Goal: Transaction & Acquisition: Purchase product/service

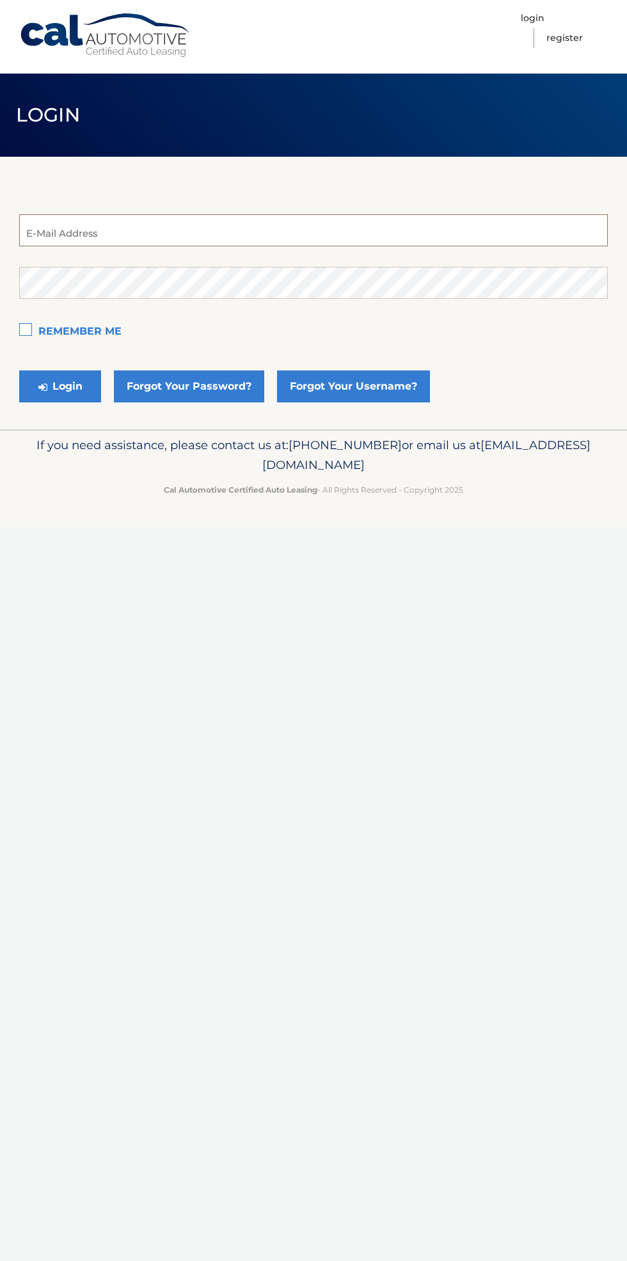
click at [84, 235] on input "email" at bounding box center [313, 230] width 588 height 32
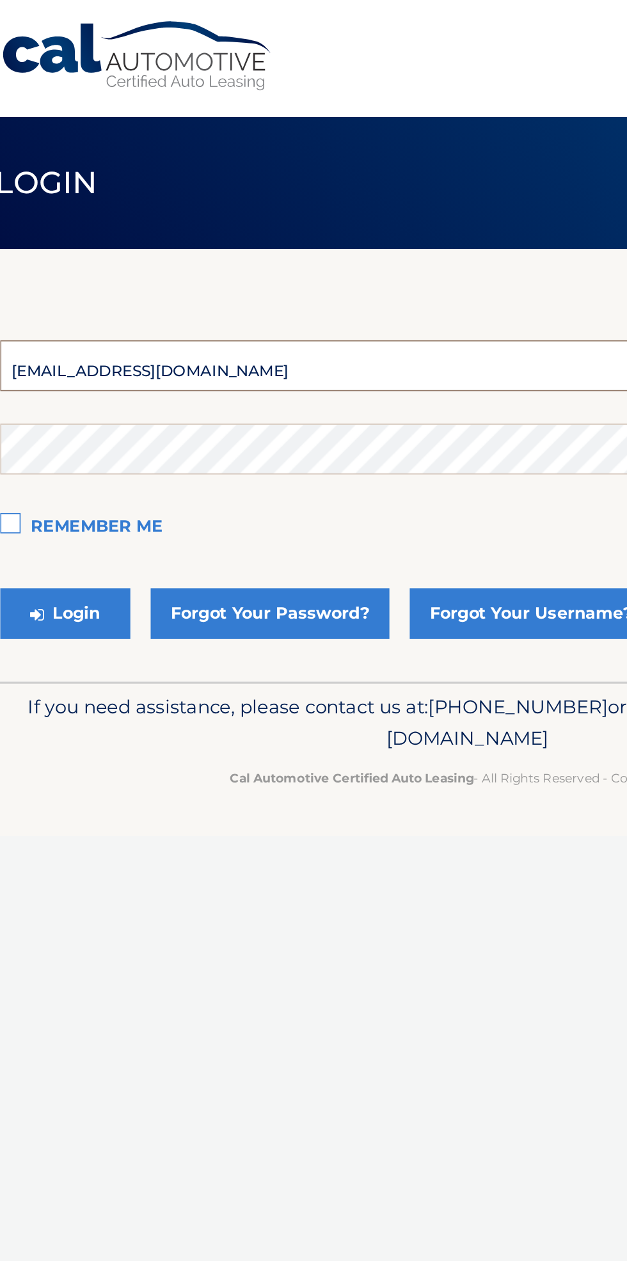
type input "asorhaindo1@gmail.com"
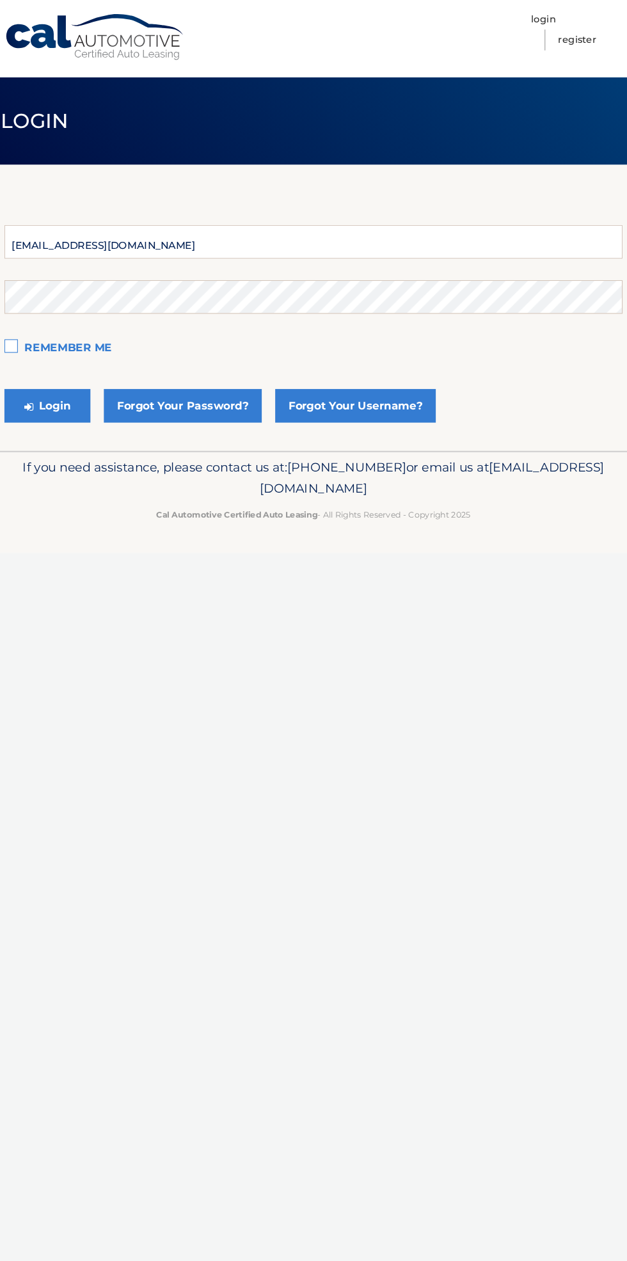
click at [93, 443] on p "If you need assistance, please contact us at: 609-807-3200 or email us at Custo…" at bounding box center [313, 455] width 588 height 41
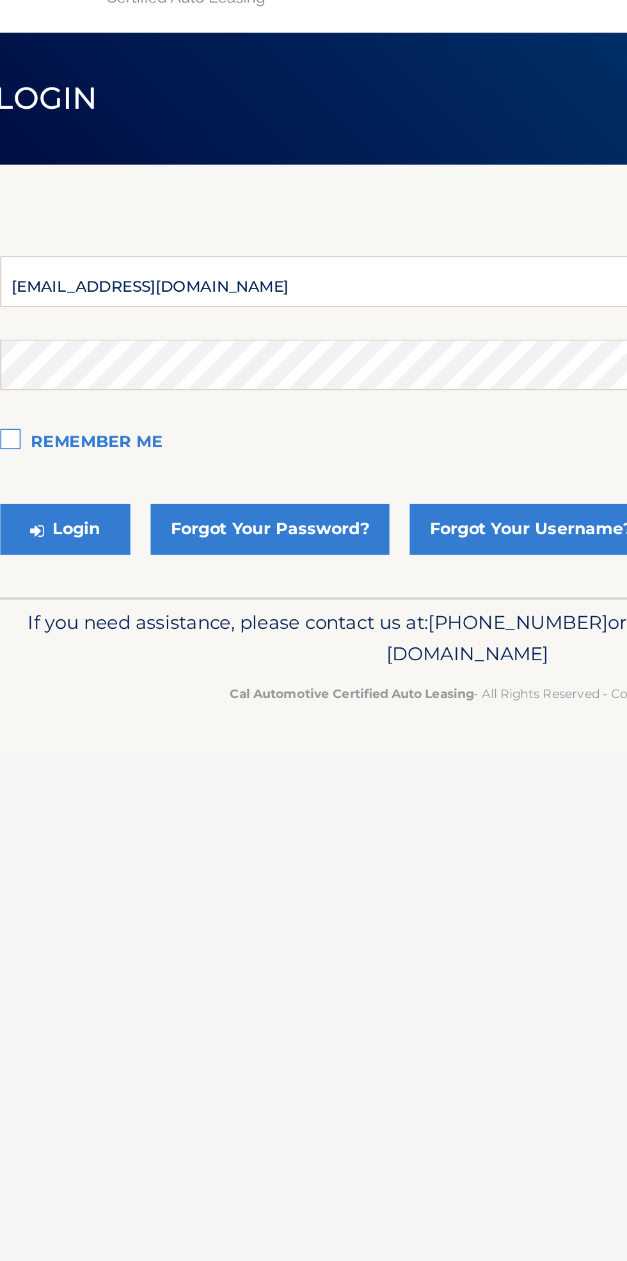
click at [29, 326] on label "Remember Me" at bounding box center [313, 332] width 588 height 26
click at [0, 0] on input "Remember Me" at bounding box center [0, 0] width 0 height 0
click at [75, 379] on button "Login" at bounding box center [60, 386] width 82 height 32
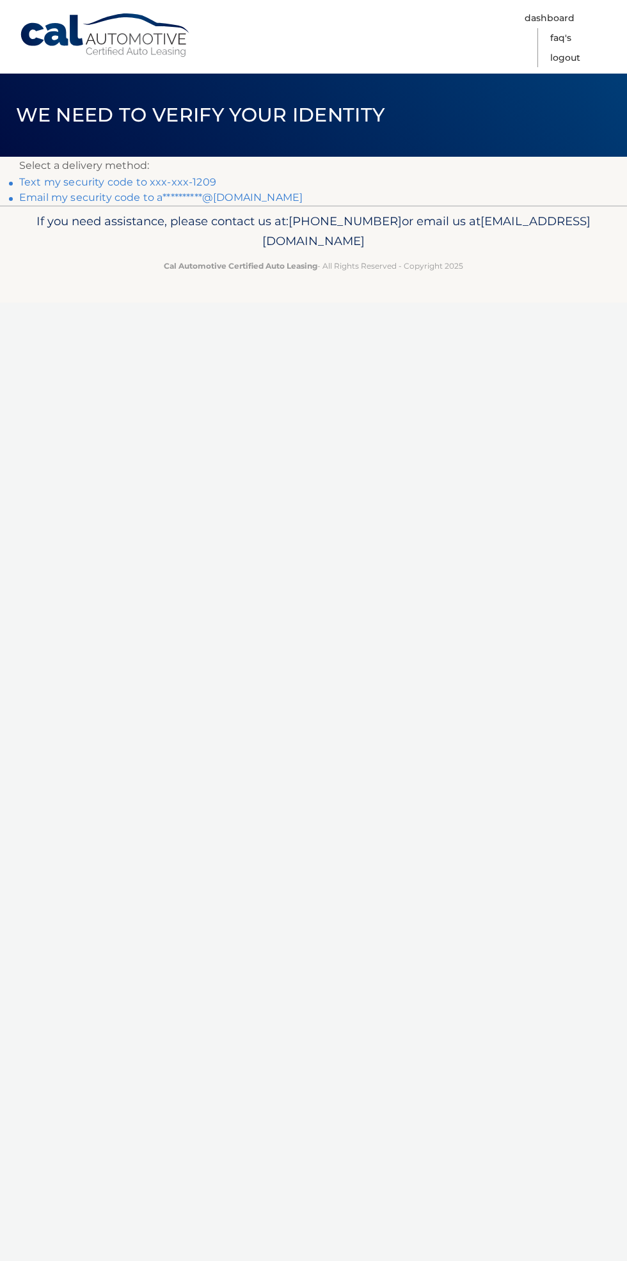
click at [407, 642] on div "Cal Automotive Menu Dashboard FAQ's Logout ×" at bounding box center [313, 630] width 627 height 1261
click at [145, 182] on link "Text my security code to xxx-xxx-1209" at bounding box center [117, 182] width 197 height 12
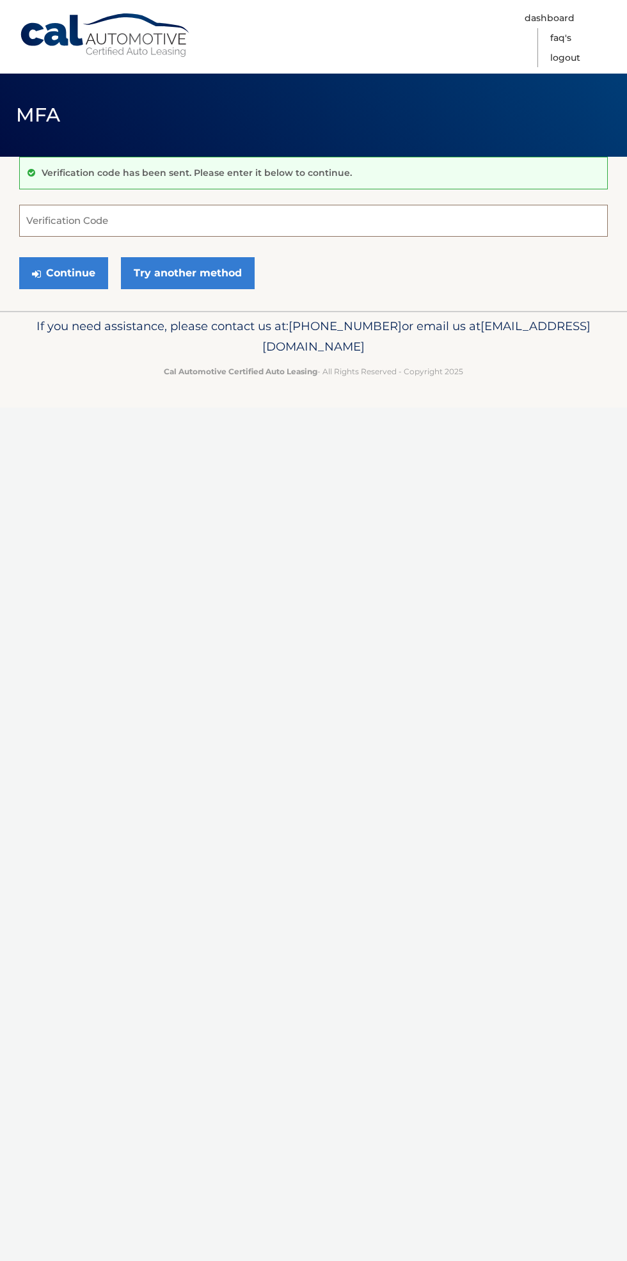
click at [78, 218] on input "Verification Code" at bounding box center [313, 221] width 588 height 32
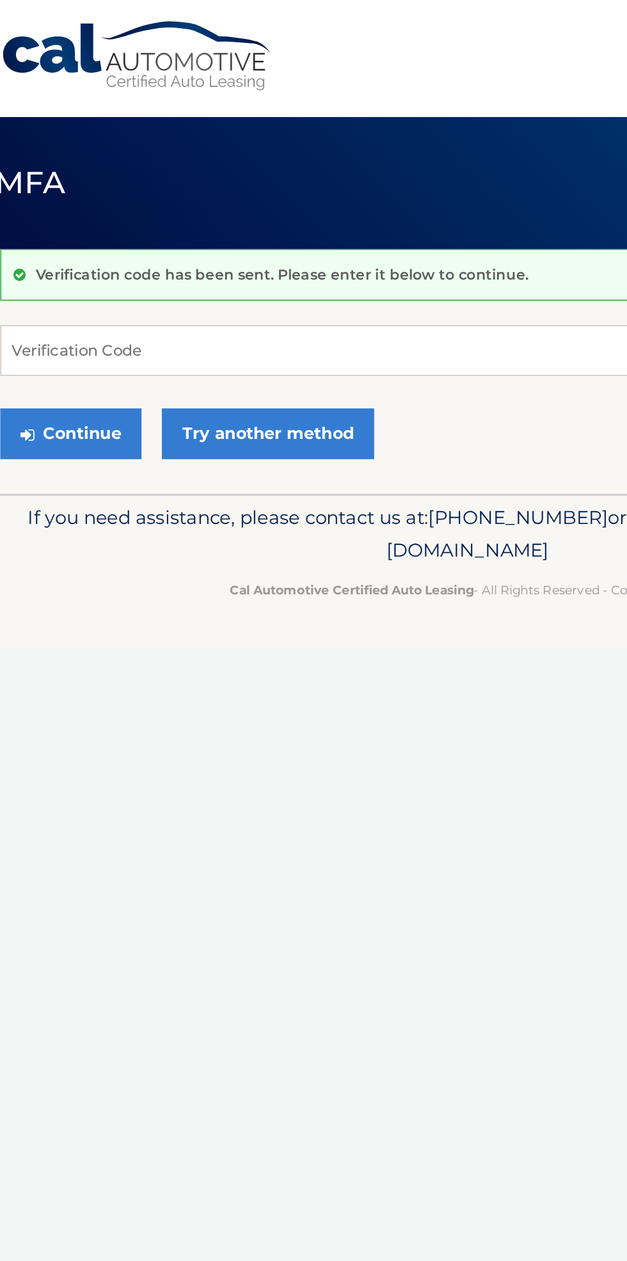
click at [122, 403] on footer "If you need assistance, please contact us at: [PHONE_NUMBER] or email us at [EM…" at bounding box center [313, 359] width 627 height 97
click at [65, 217] on input "Verification Code" at bounding box center [313, 221] width 588 height 32
click at [64, 216] on input "Verification Code" at bounding box center [313, 221] width 588 height 32
type input "646474"
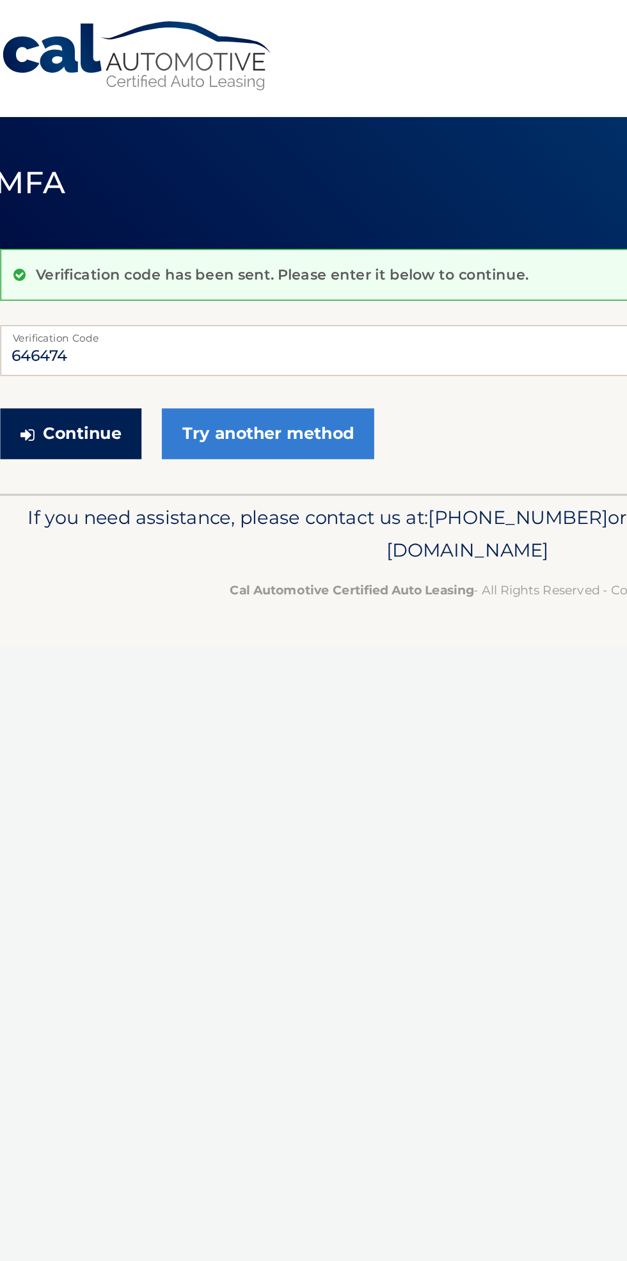
click at [73, 275] on button "Continue" at bounding box center [63, 273] width 89 height 32
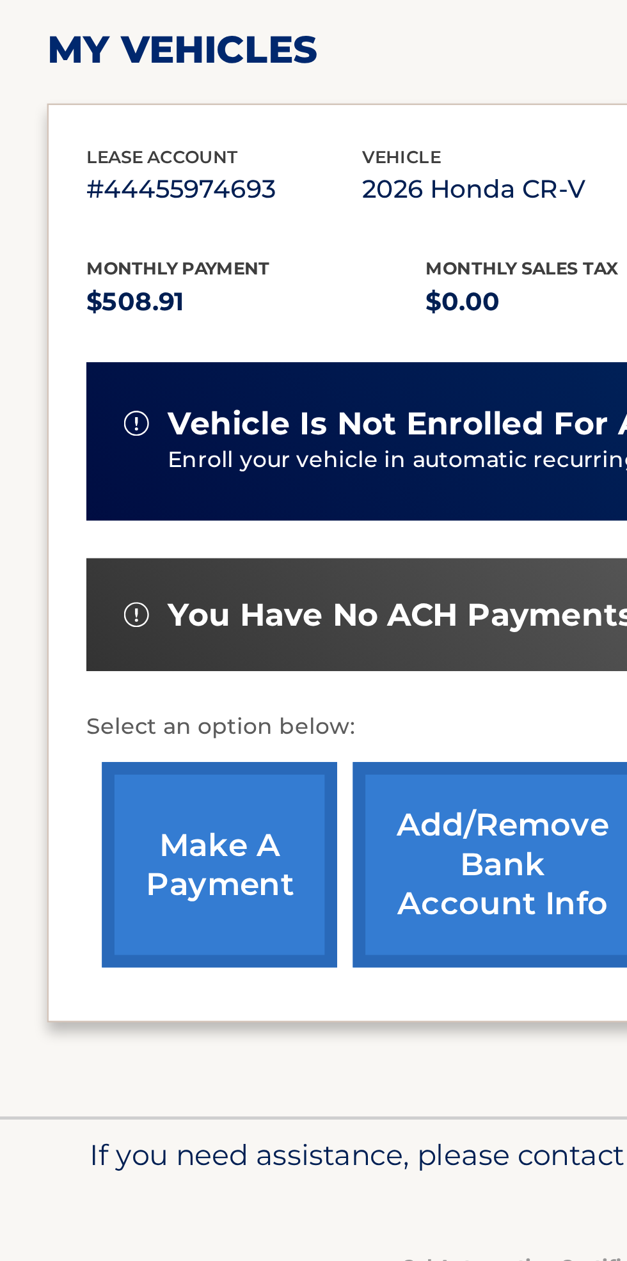
click at [92, 574] on link "make a payment" at bounding box center [90, 575] width 96 height 84
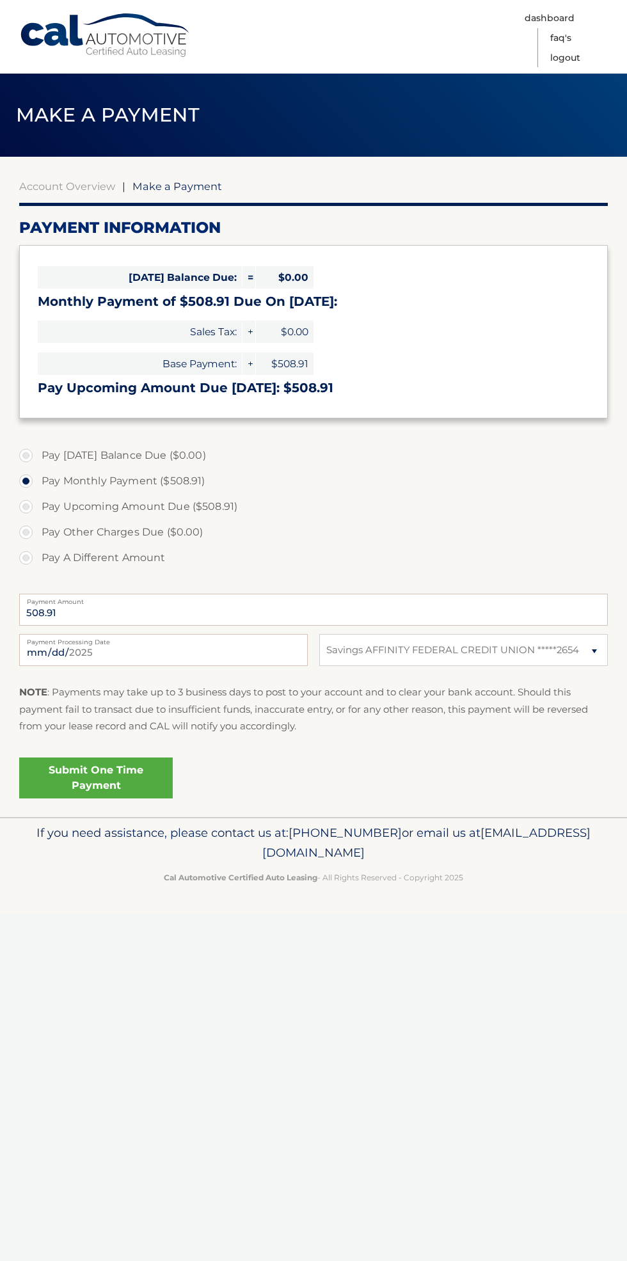
select select "NTczZTYzY2UtYjNmNS00NDYzLTljN2UtYTczMTI1MWUyYmVk"
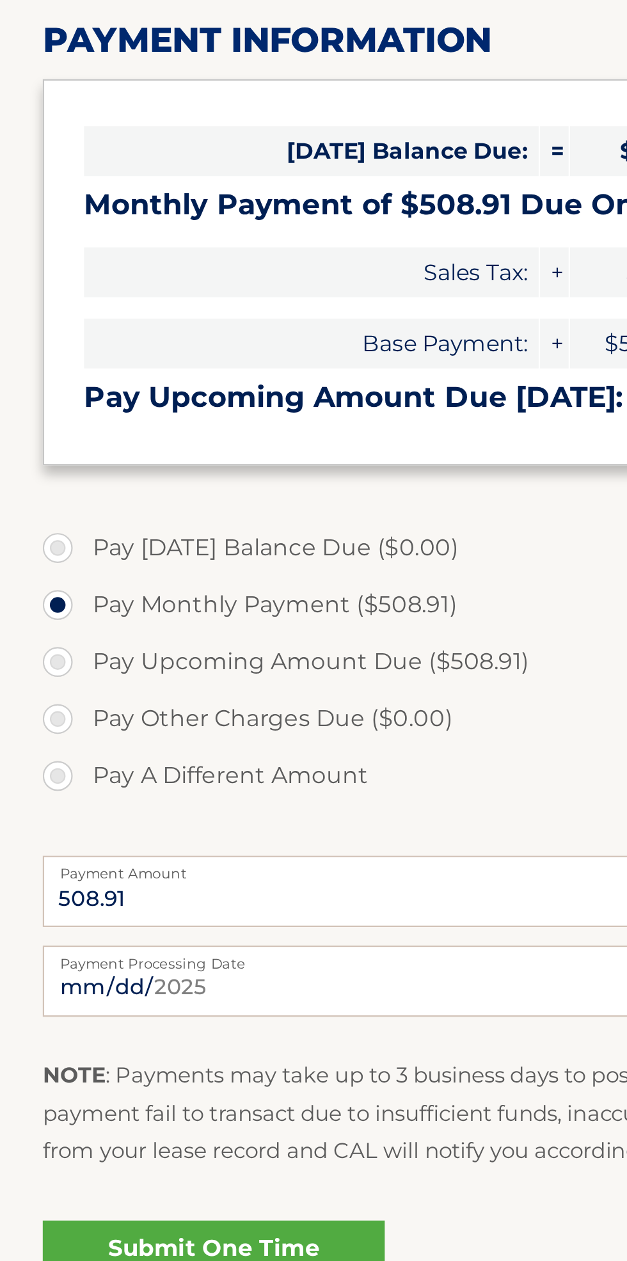
click at [27, 506] on label "Pay Upcoming Amount Due ($508.91)" at bounding box center [313, 507] width 588 height 26
click at [27, 506] on input "Pay Upcoming Amount Due ($508.91)" at bounding box center [30, 504] width 13 height 20
radio input "true"
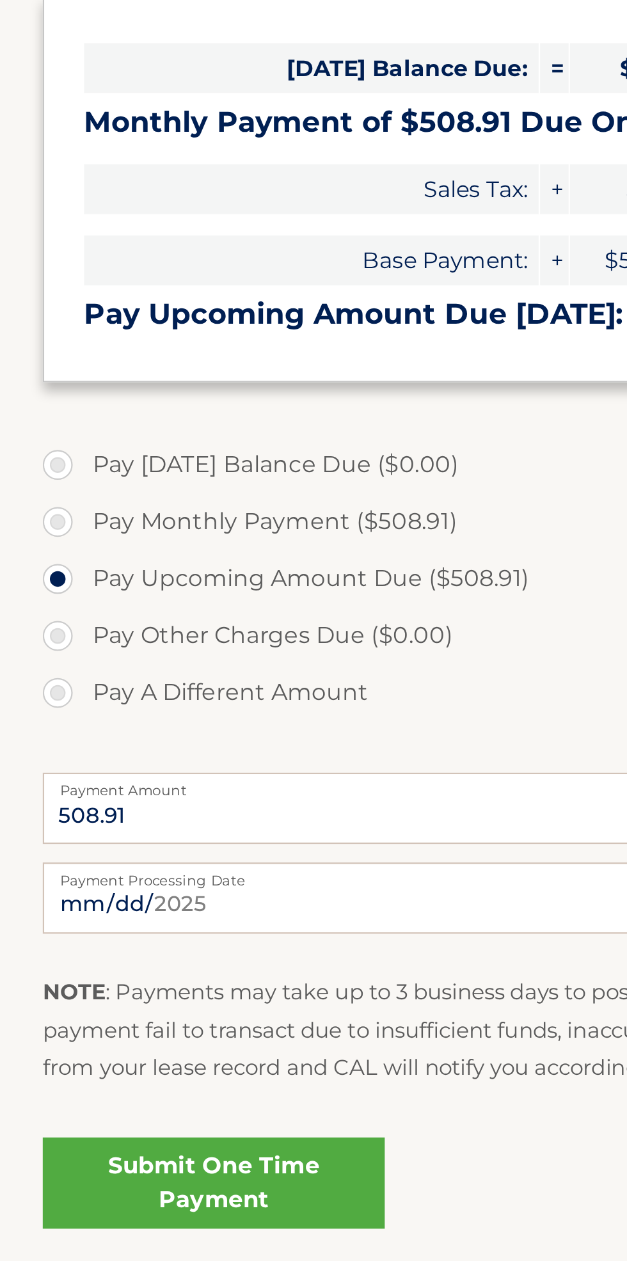
click at [117, 780] on link "Submit One Time Payment" at bounding box center [95, 777] width 153 height 41
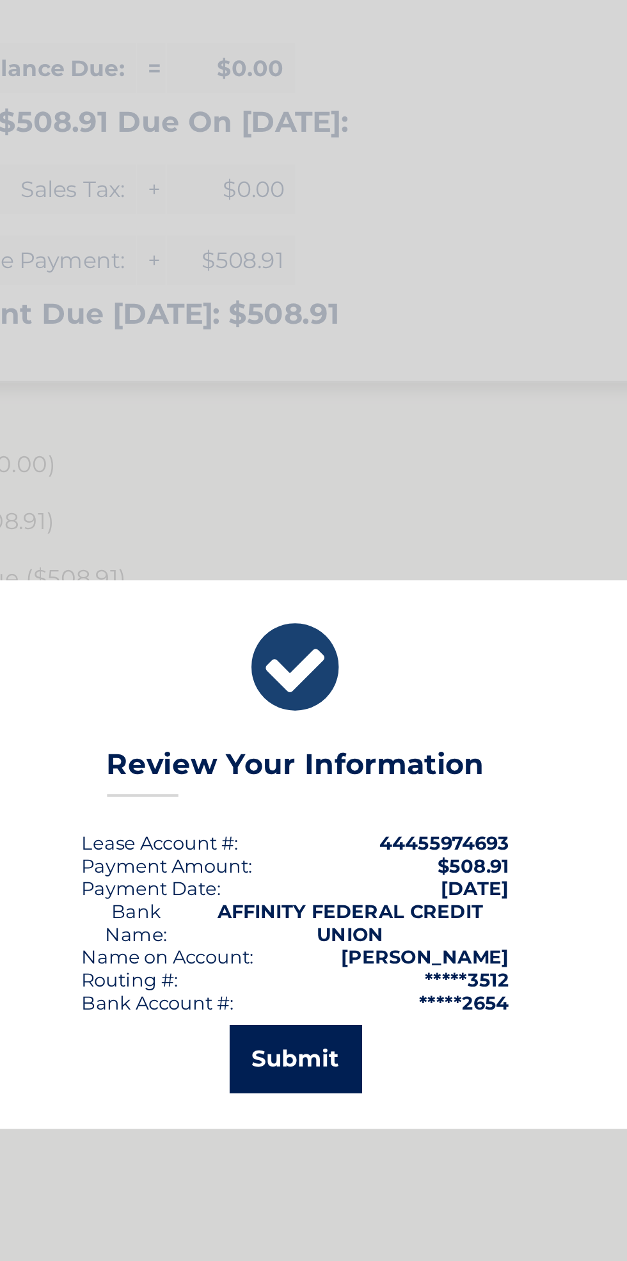
click at [326, 725] on button "Submit" at bounding box center [313, 722] width 59 height 31
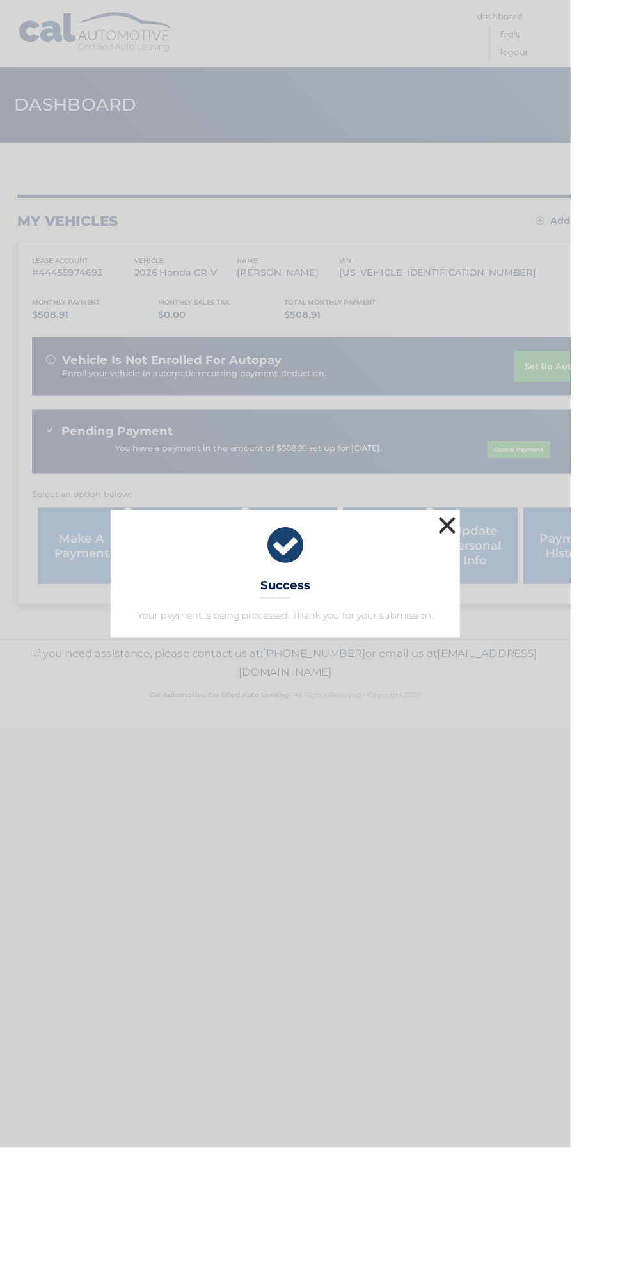
click at [504, 590] on button "×" at bounding box center [491, 577] width 26 height 26
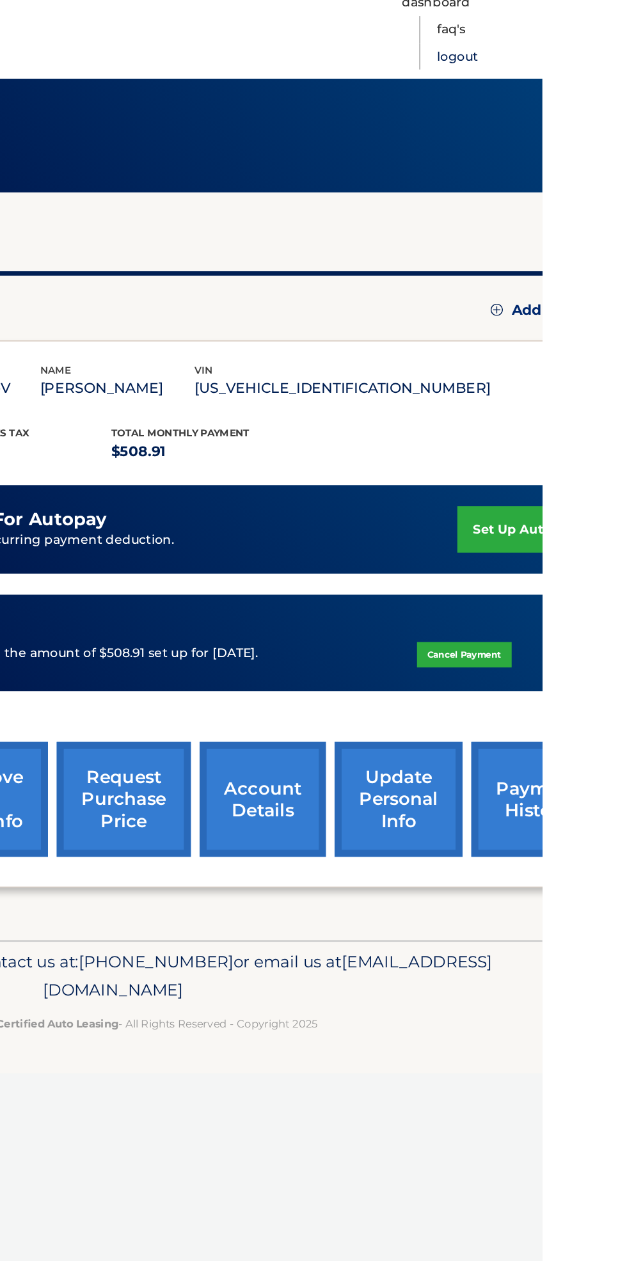
click at [580, 58] on link "Logout" at bounding box center [565, 58] width 30 height 20
